Goal: Information Seeking & Learning: Learn about a topic

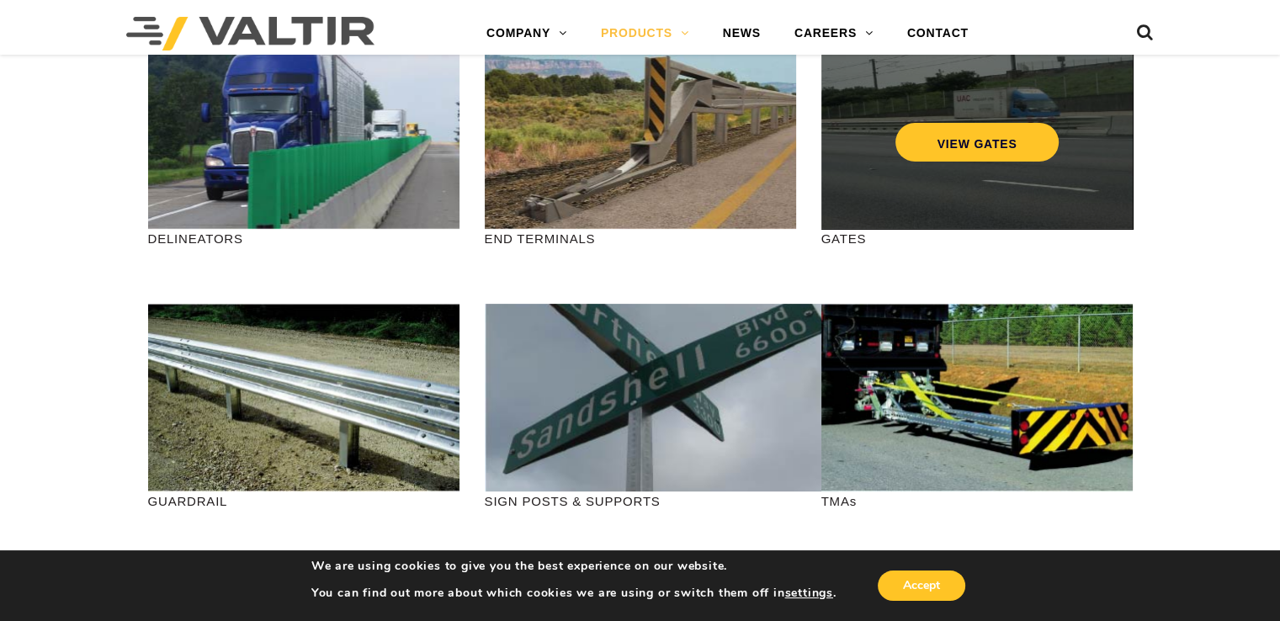
scroll to position [337, 0]
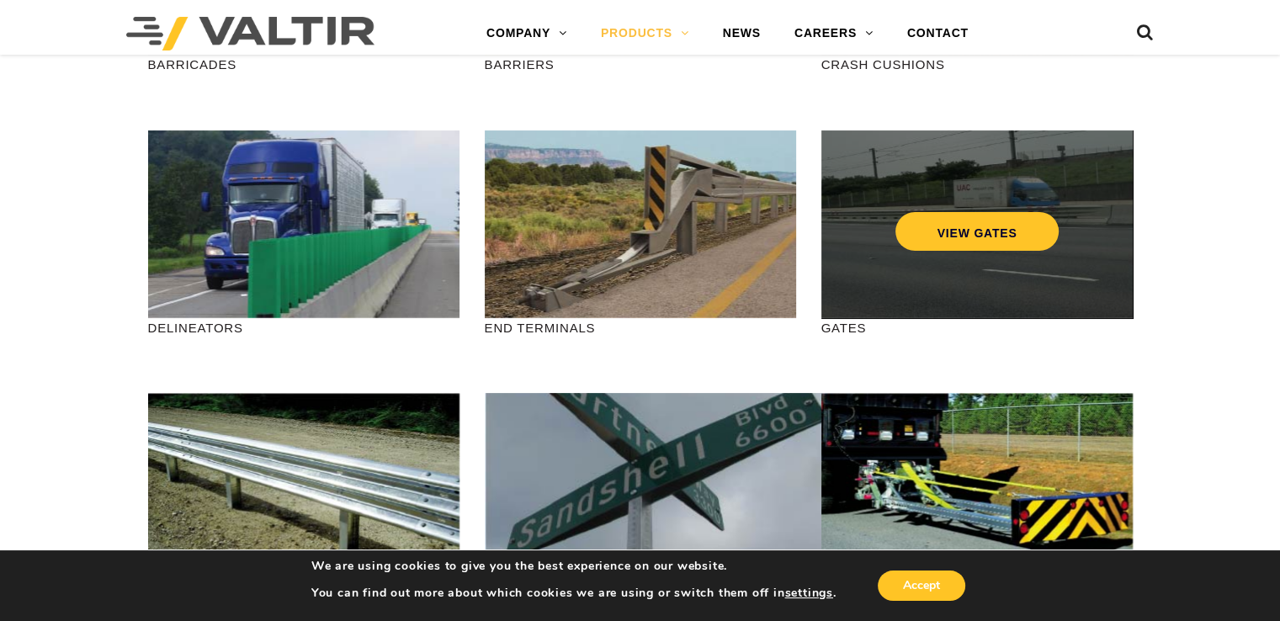
click at [1030, 252] on div "VIEW GATES" at bounding box center [976, 224] width 311 height 188
click at [1006, 236] on link "VIEW GATES" at bounding box center [976, 231] width 164 height 39
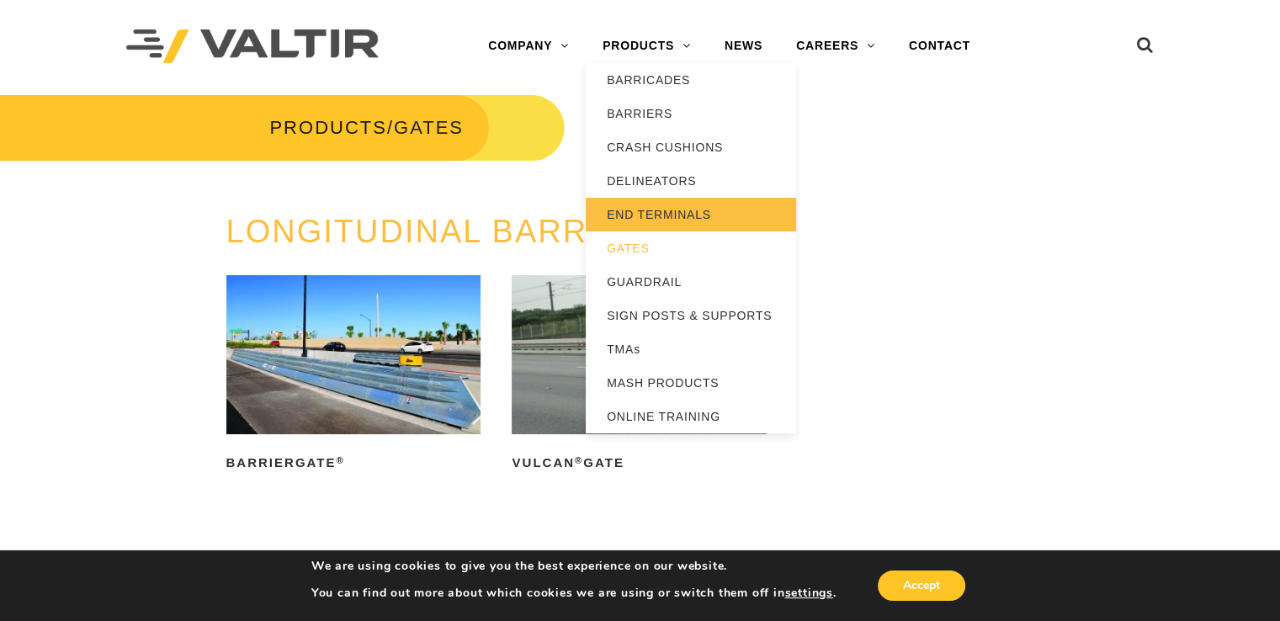
click at [673, 209] on link "END TERMINALS" at bounding box center [691, 215] width 210 height 34
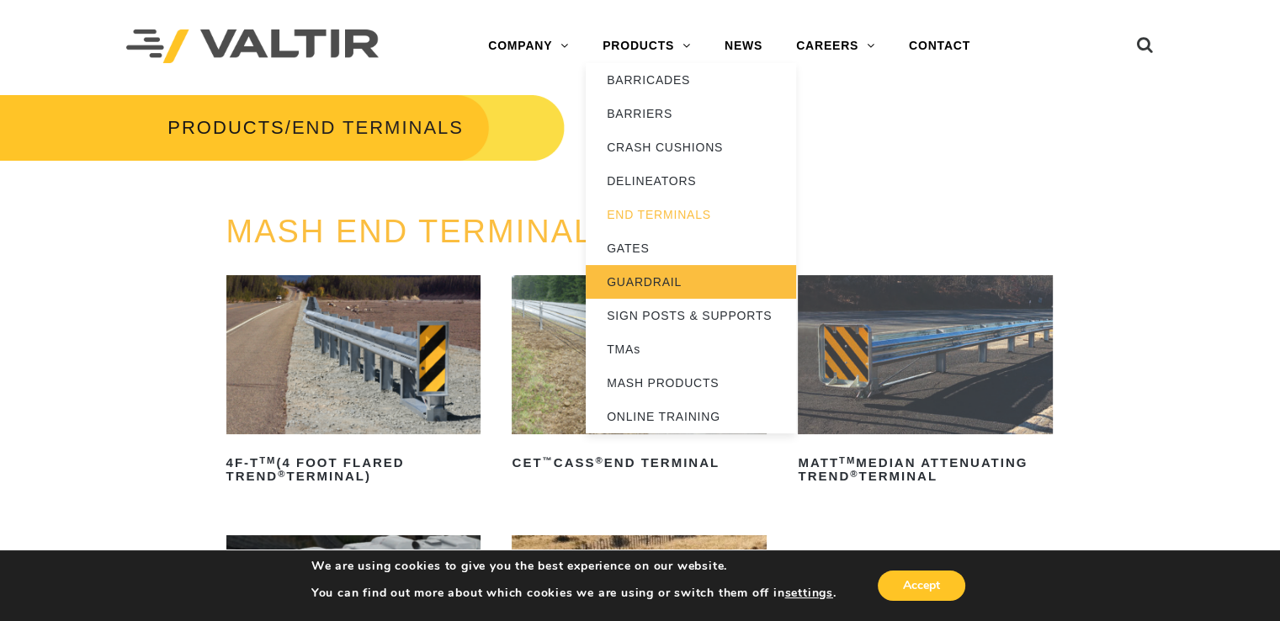
click at [637, 273] on link "GUARDRAIL" at bounding box center [691, 282] width 210 height 34
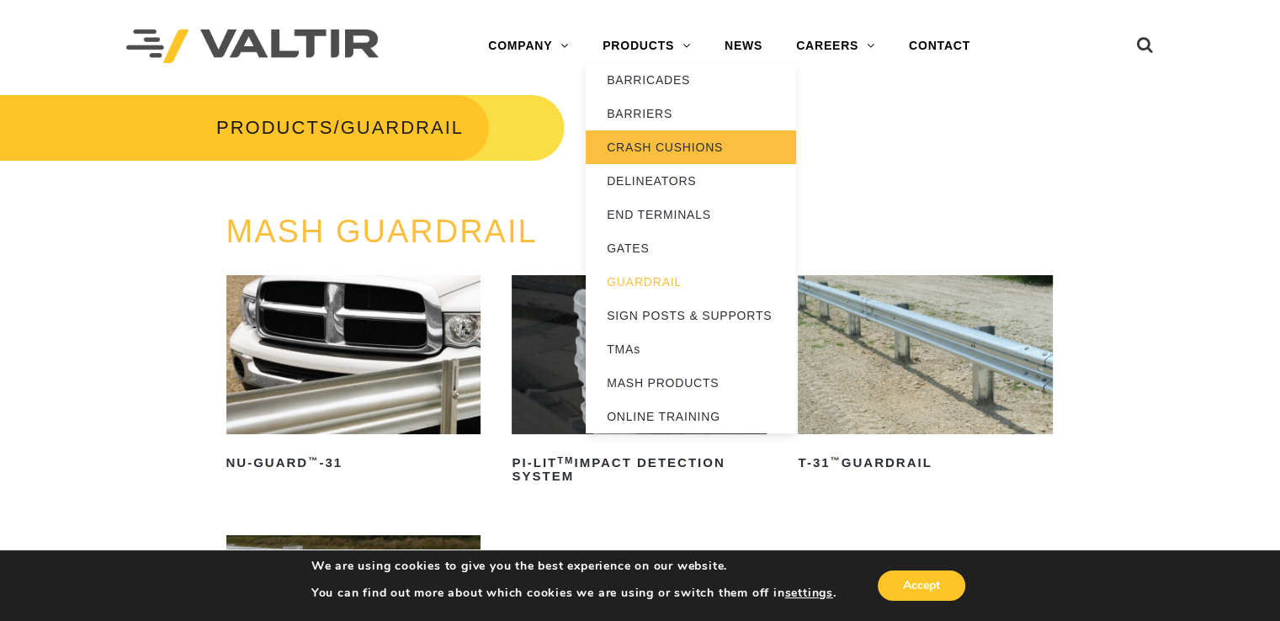
click at [660, 142] on link "CRASH CUSHIONS" at bounding box center [691, 147] width 210 height 34
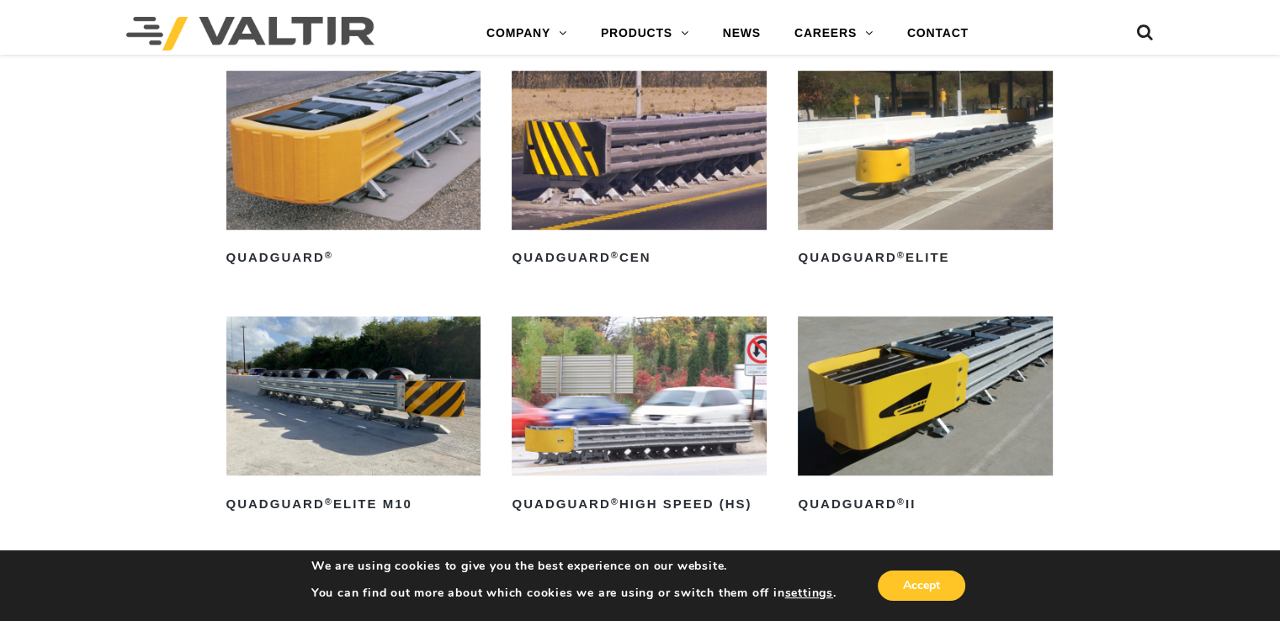
scroll to position [1094, 0]
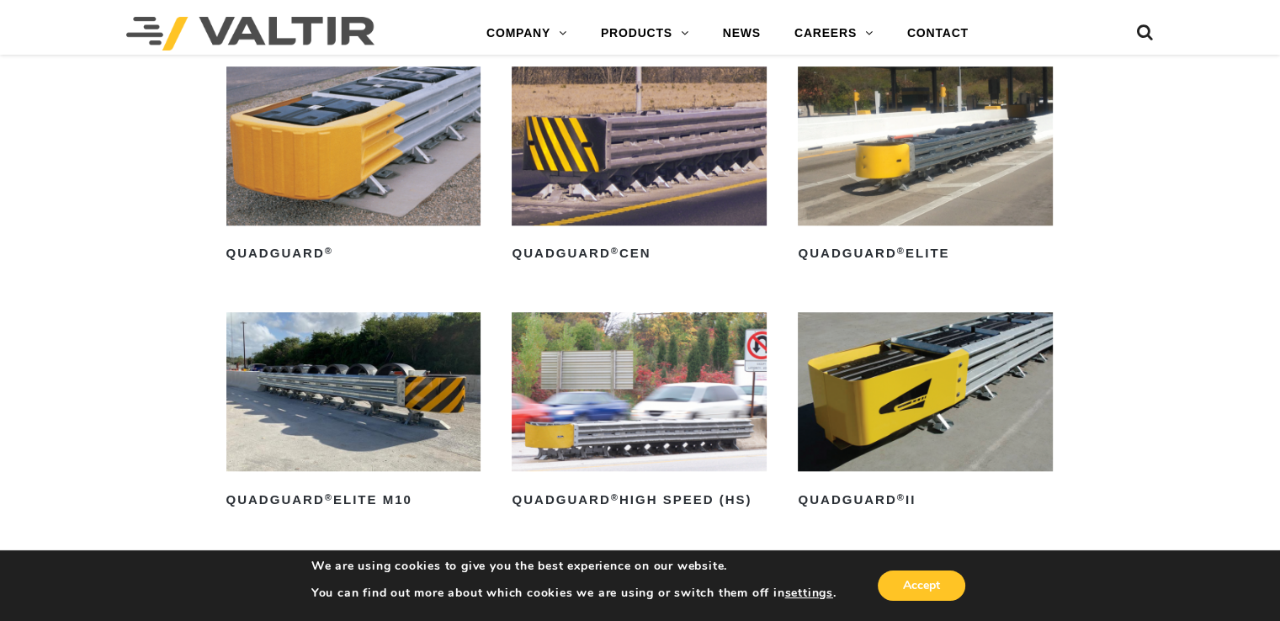
click at [892, 411] on img at bounding box center [925, 391] width 255 height 159
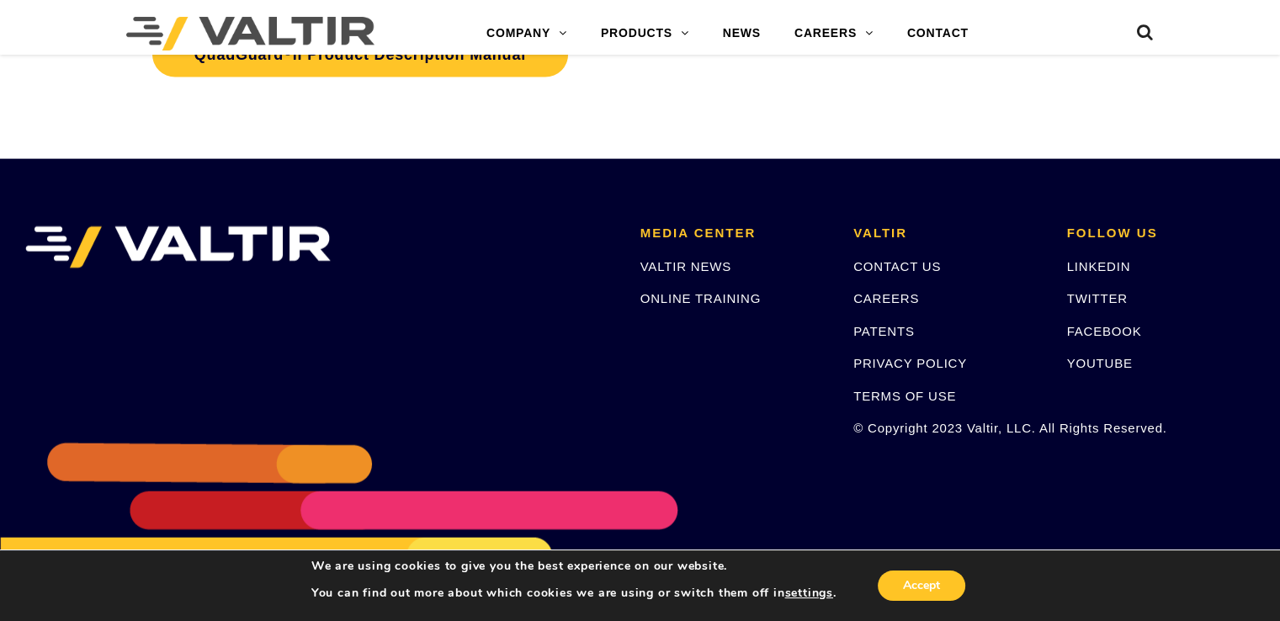
scroll to position [3809, 0]
